Goal: Information Seeking & Learning: Learn about a topic

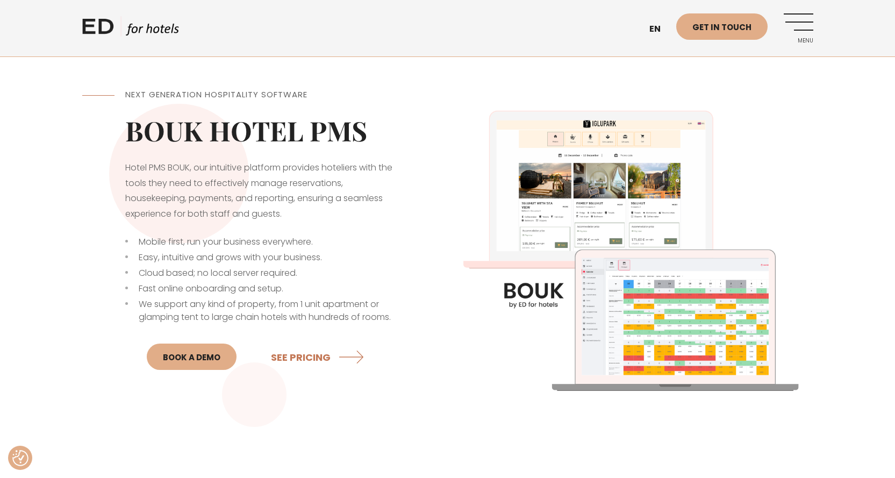
scroll to position [269, 0]
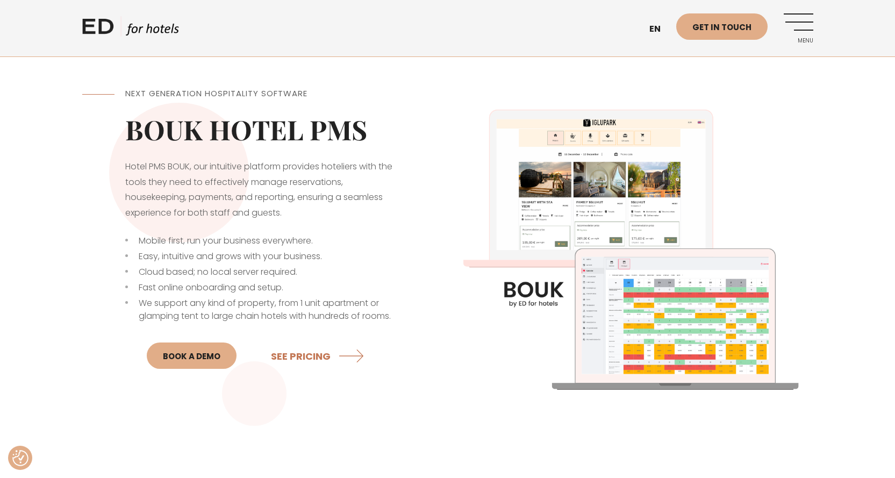
click at [660, 333] on img at bounding box center [630, 243] width 365 height 365
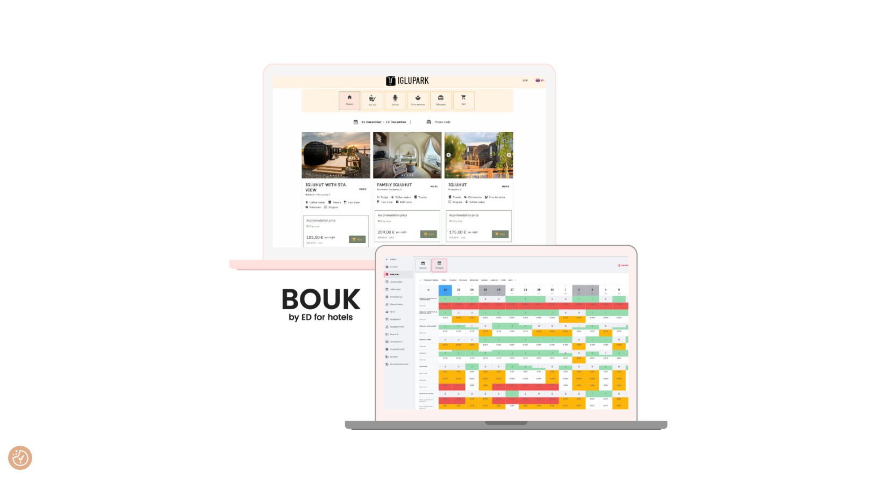
click at [593, 368] on img at bounding box center [448, 239] width 478 height 478
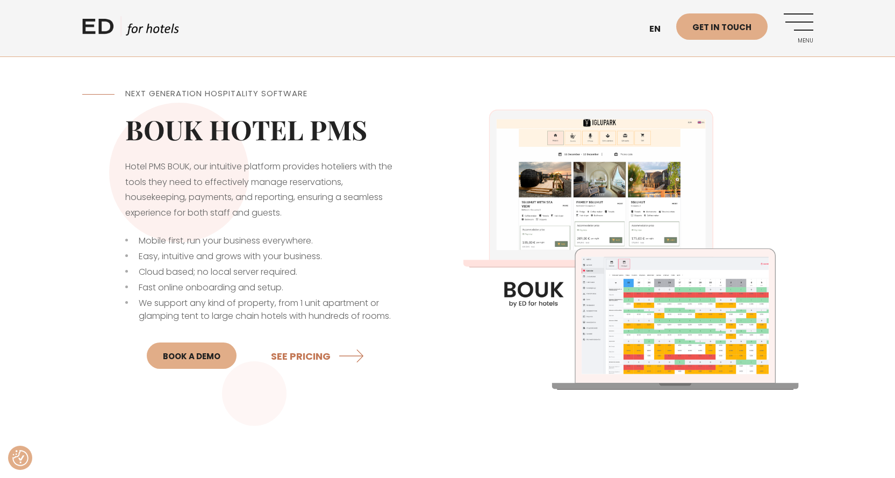
click at [598, 351] on img at bounding box center [630, 243] width 365 height 365
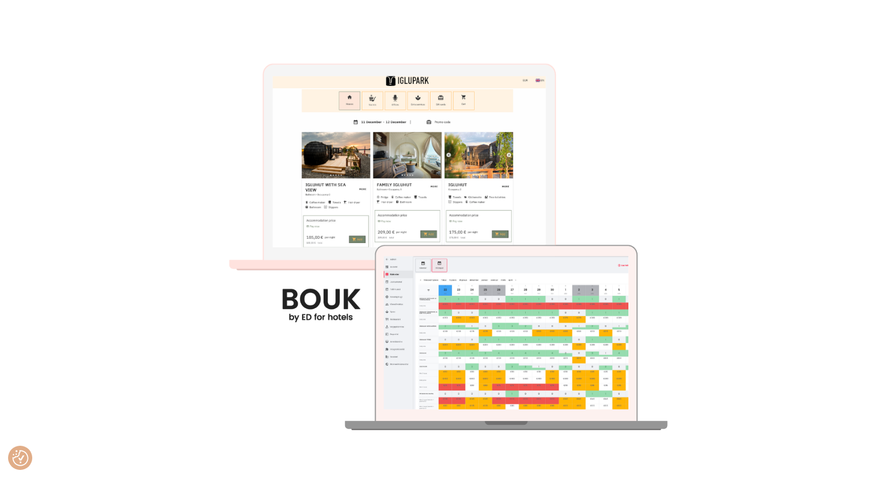
click at [806, 346] on div at bounding box center [447, 239] width 895 height 478
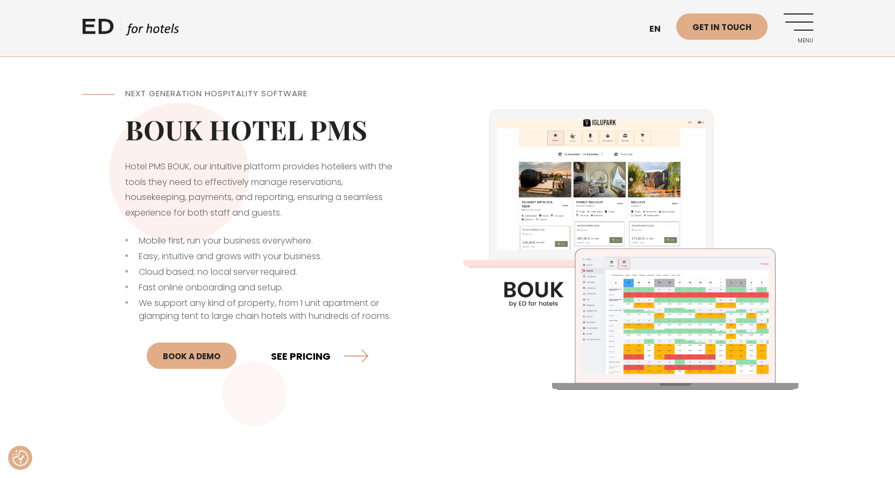
click at [299, 348] on link "SEE PRICING" at bounding box center [319, 355] width 97 height 28
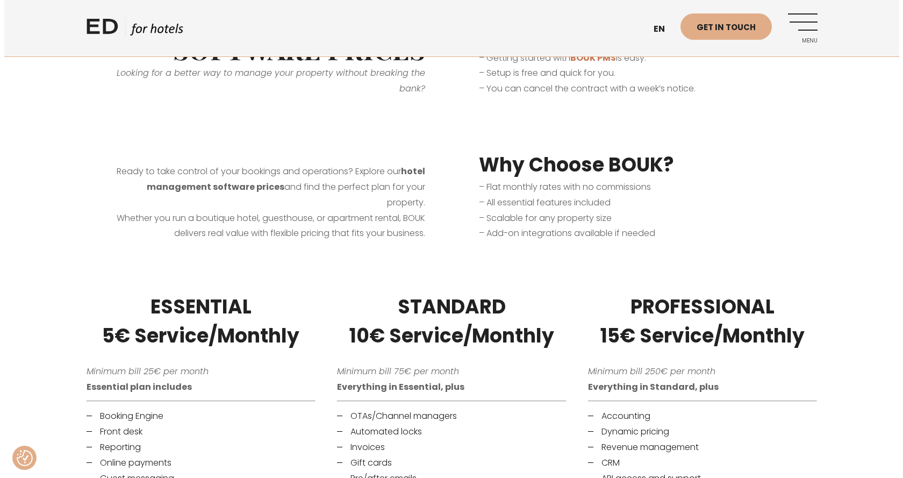
scroll to position [376, 0]
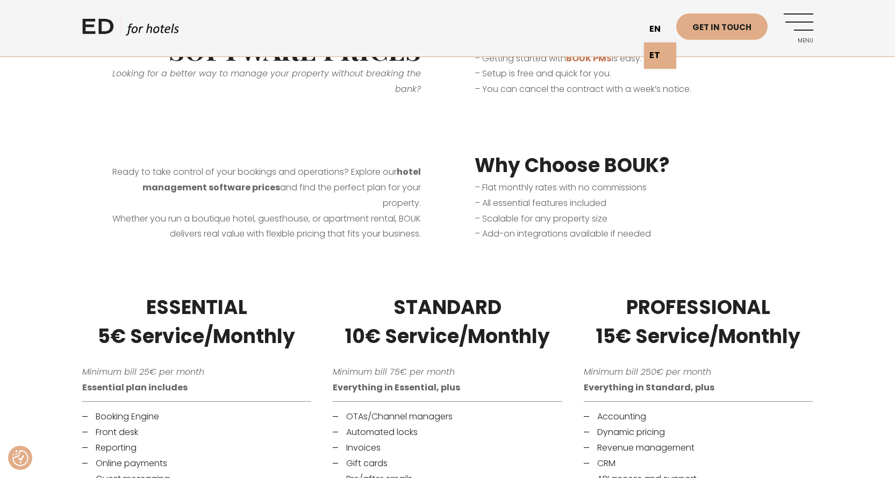
click at [659, 30] on link "en" at bounding box center [660, 29] width 32 height 26
click at [823, 82] on div "BOUK Hotel Management Software Prices Looking for a better way to manage your p…" at bounding box center [447, 33] width 752 height 182
click at [803, 22] on link "Menu" at bounding box center [799, 28] width 30 height 30
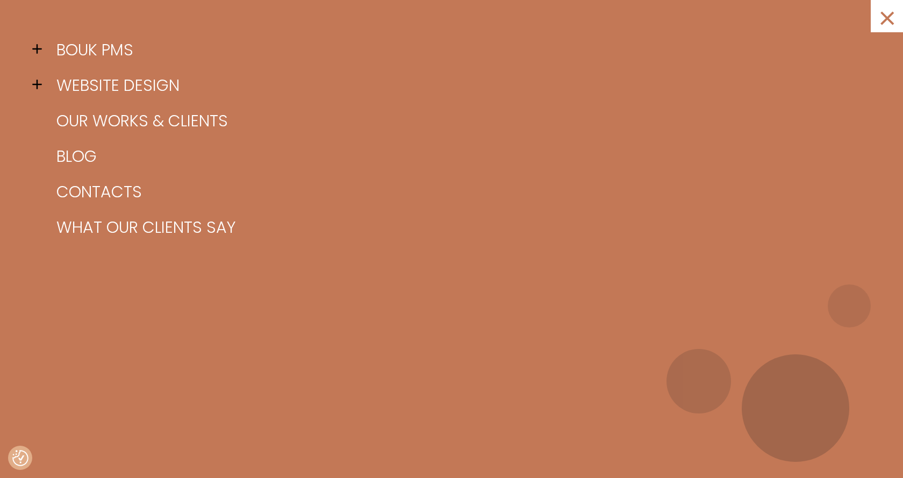
click at [36, 84] on span at bounding box center [40, 84] width 16 height 16
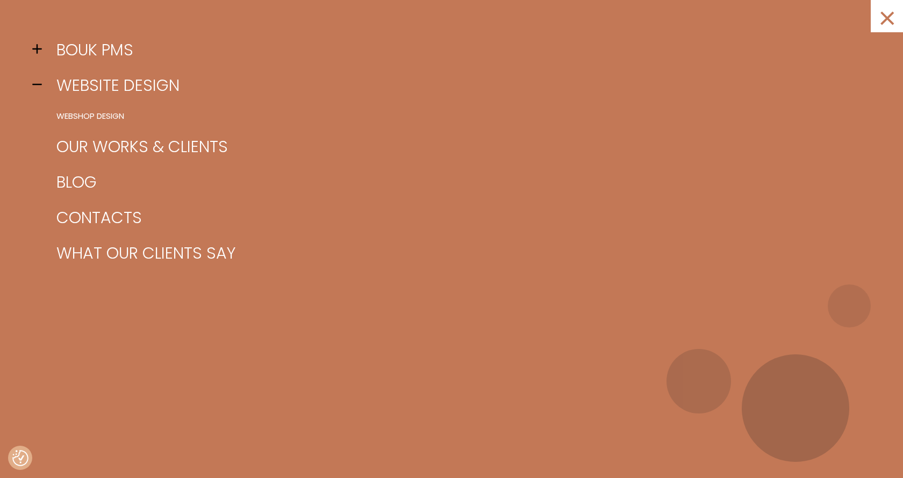
click at [40, 48] on span at bounding box center [40, 49] width 16 height 16
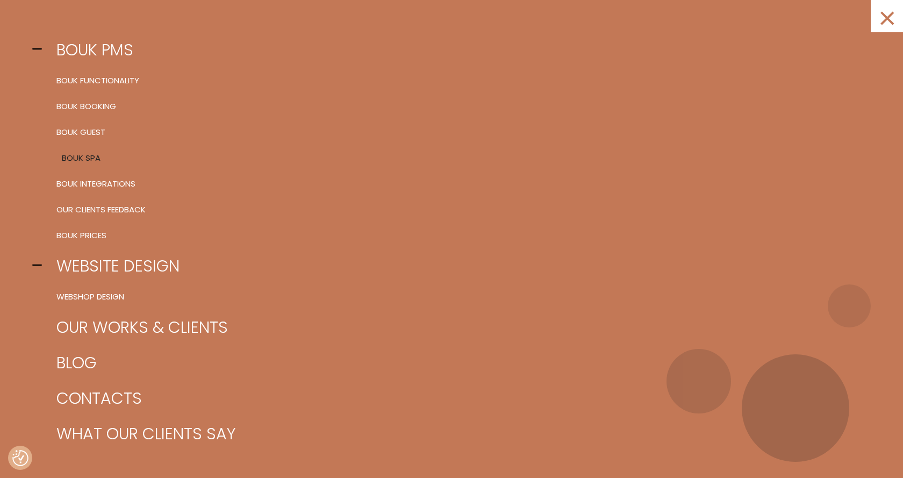
click at [71, 156] on link "BOUK SPA" at bounding box center [465, 158] width 822 height 26
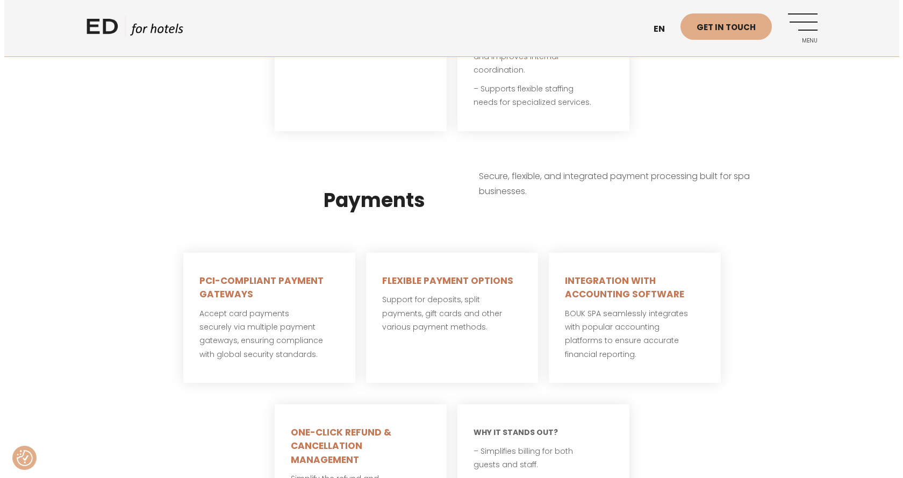
scroll to position [2150, 0]
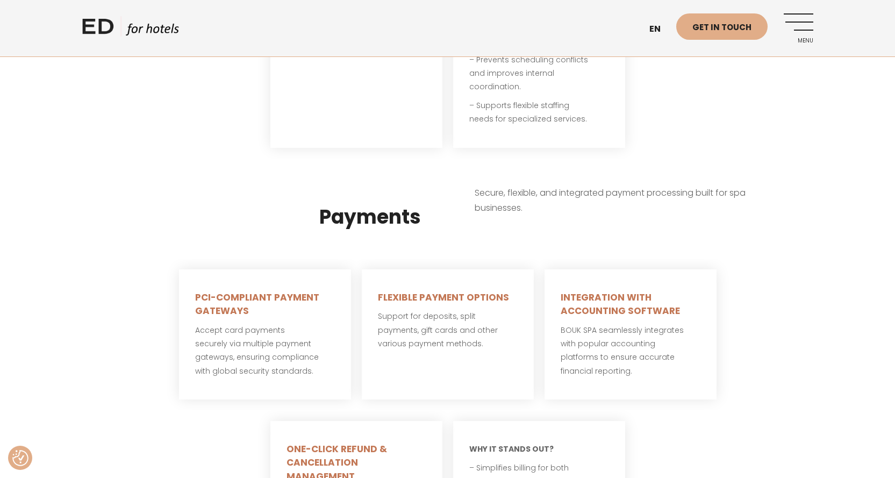
click at [795, 27] on link "Menu" at bounding box center [799, 28] width 30 height 30
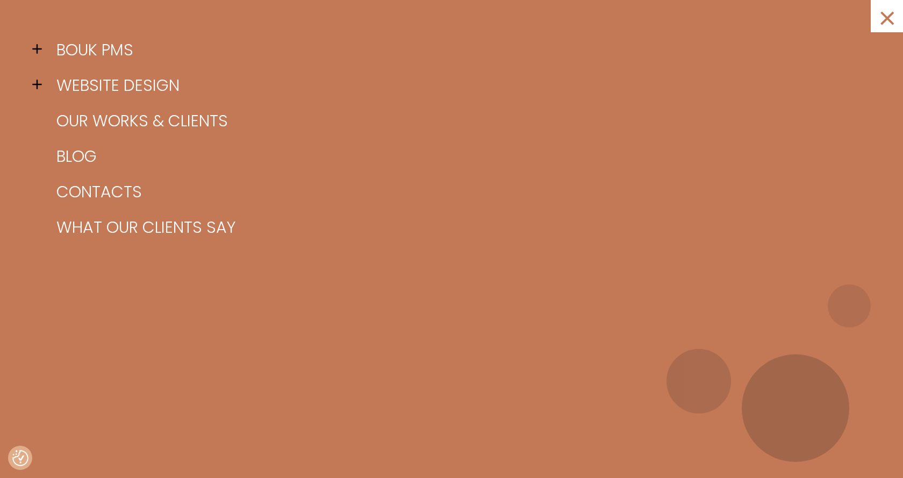
click at [39, 47] on span at bounding box center [40, 49] width 16 height 16
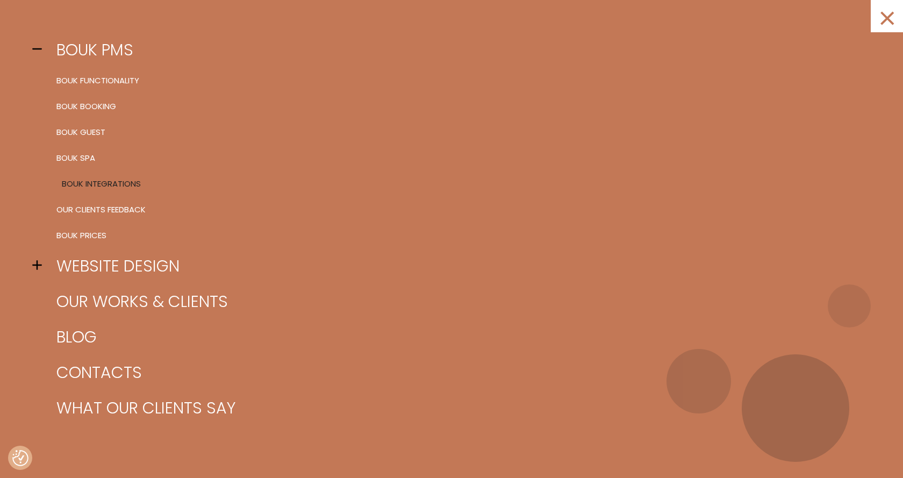
click at [86, 180] on link "BOUK Integrations" at bounding box center [465, 184] width 822 height 26
